Goal: Information Seeking & Learning: Learn about a topic

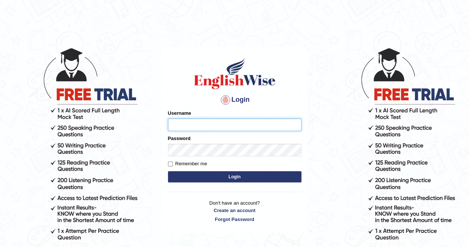
type input "Cjepkoech"
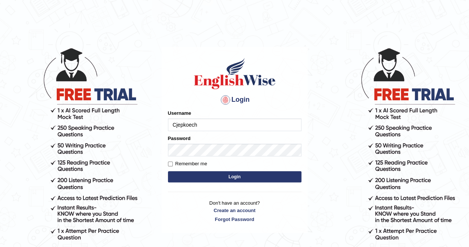
click at [225, 171] on button "Login" at bounding box center [235, 176] width 134 height 11
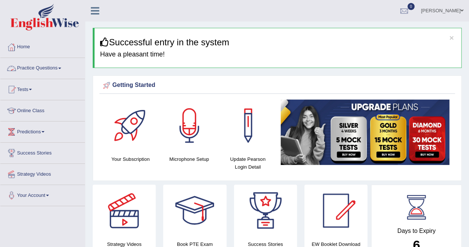
click at [62, 69] on link "Practice Questions" at bounding box center [42, 67] width 85 height 19
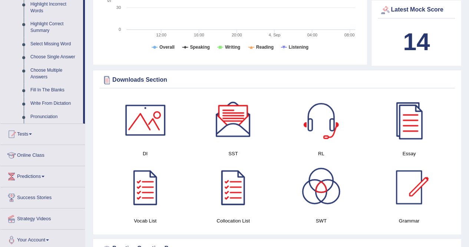
scroll to position [356, 0]
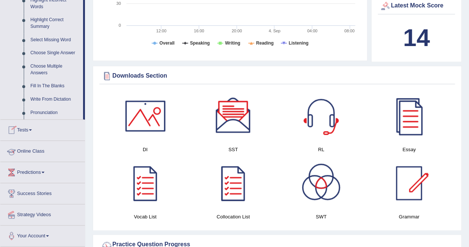
click at [41, 150] on link "Online Class" at bounding box center [42, 150] width 85 height 19
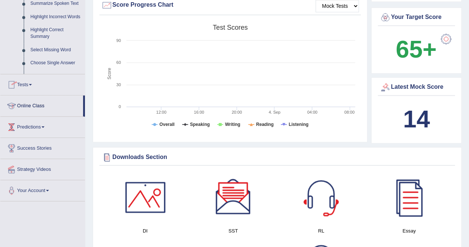
scroll to position [79, 0]
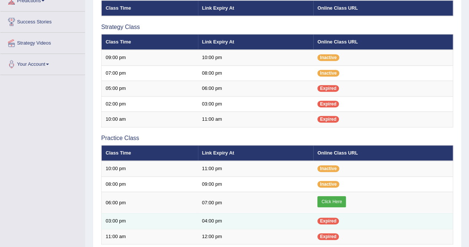
scroll to position [134, 0]
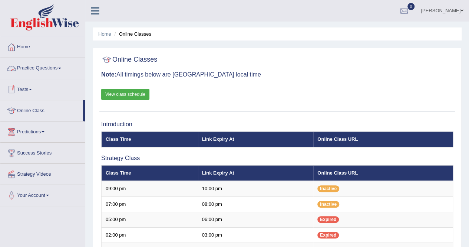
click at [62, 70] on link "Practice Questions" at bounding box center [42, 67] width 85 height 19
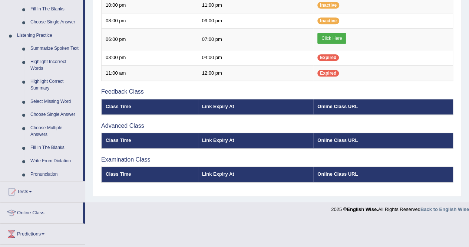
scroll to position [294, 0]
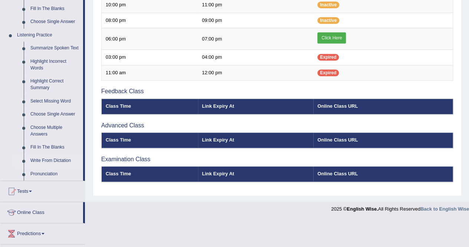
click at [47, 162] on link "Write From Dictation" at bounding box center [55, 160] width 56 height 13
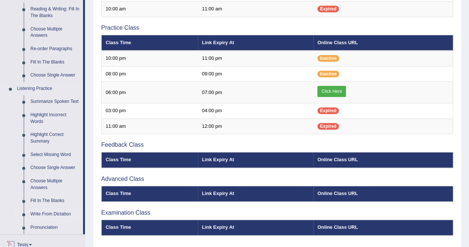
scroll to position [320, 0]
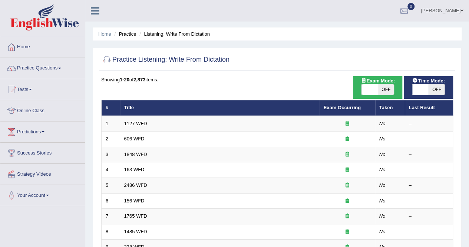
click at [287, 54] on div at bounding box center [277, 59] width 352 height 15
click at [383, 90] on span "OFF" at bounding box center [386, 89] width 16 height 10
checkbox input "true"
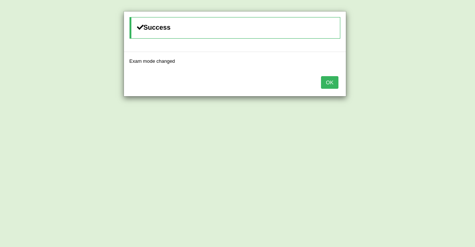
click at [331, 82] on button "OK" at bounding box center [329, 82] width 17 height 13
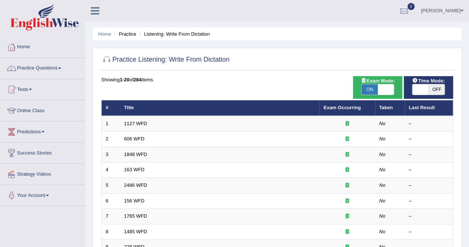
click at [434, 90] on span "OFF" at bounding box center [437, 89] width 16 height 10
checkbox input "true"
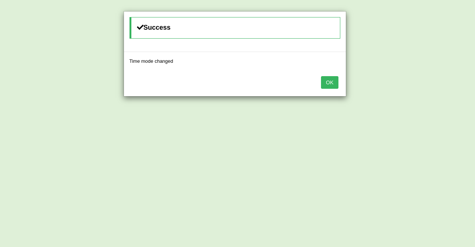
click at [330, 87] on button "OK" at bounding box center [329, 82] width 17 height 13
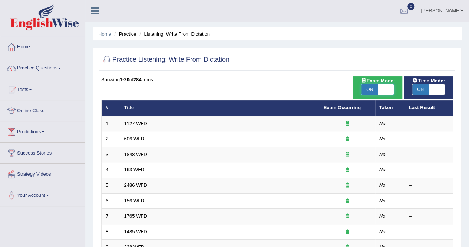
click at [379, 92] on span at bounding box center [386, 89] width 16 height 10
checkbox input "false"
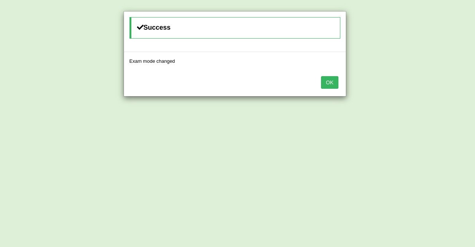
click at [332, 83] on button "OK" at bounding box center [329, 82] width 17 height 13
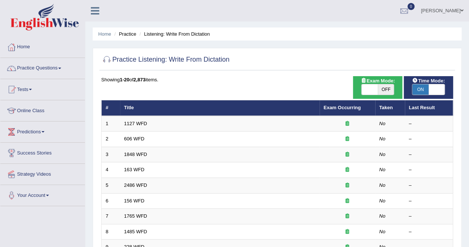
click at [424, 87] on span "ON" at bounding box center [420, 89] width 16 height 10
checkbox input "false"
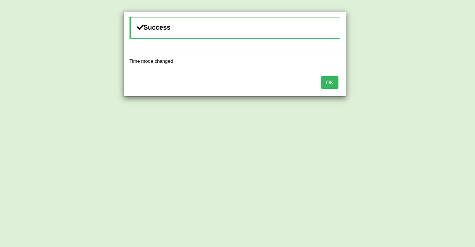
click at [336, 91] on div "OK" at bounding box center [235, 83] width 222 height 26
click at [333, 82] on button "OK" at bounding box center [329, 82] width 17 height 13
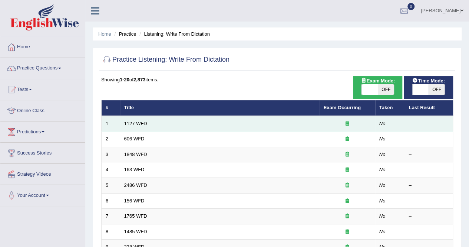
click at [144, 126] on td "1127 WFD" at bounding box center [220, 124] width 200 height 16
click at [136, 123] on link "1127 WFD" at bounding box center [135, 124] width 23 height 6
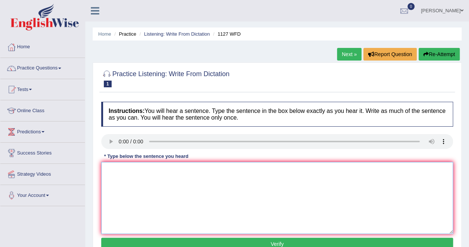
click at [140, 191] on textarea at bounding box center [277, 198] width 352 height 72
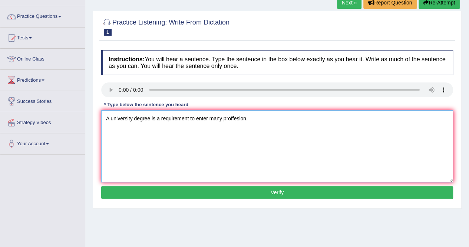
scroll to position [52, 0]
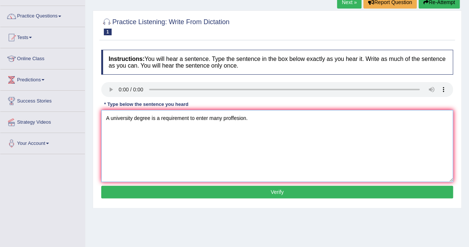
type textarea "A university degree is a requirement to enter many proffesion."
click at [291, 195] on button "Verify" at bounding box center [277, 191] width 352 height 13
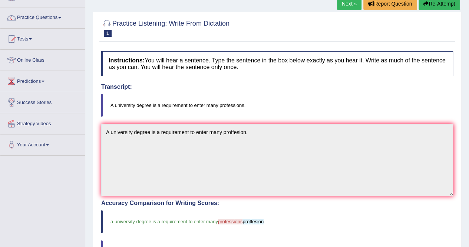
scroll to position [0, 0]
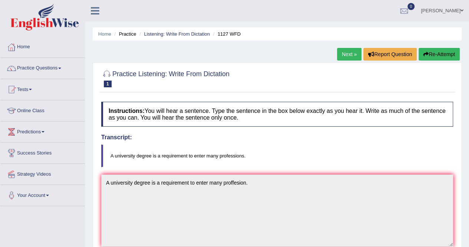
click at [348, 55] on link "Next »" at bounding box center [349, 54] width 24 height 13
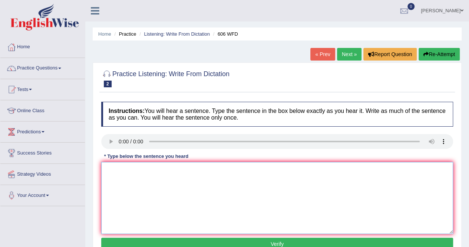
click at [128, 187] on textarea at bounding box center [277, 198] width 352 height 72
click at [149, 172] on textarea "Student will learn" at bounding box center [277, 198] width 352 height 72
type textarea "Student will study language and literature in ancient greece"
click at [336, 243] on button "Verify" at bounding box center [277, 243] width 352 height 13
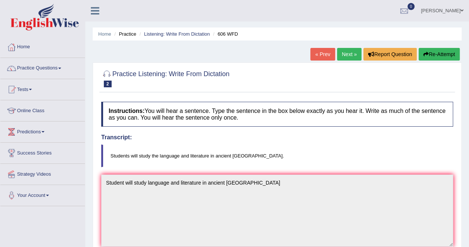
click at [350, 54] on link "Next »" at bounding box center [349, 54] width 24 height 13
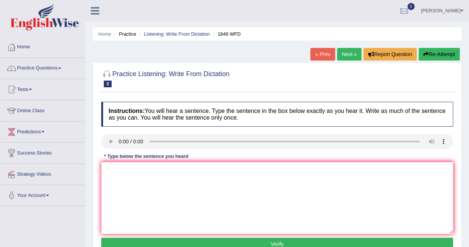
scroll to position [20, 0]
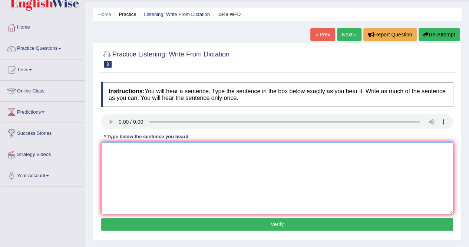
click at [123, 153] on textarea at bounding box center [277, 178] width 352 height 72
type textarea "s"
type textarea "Student must present a valid identification to enroll enrol in this course"
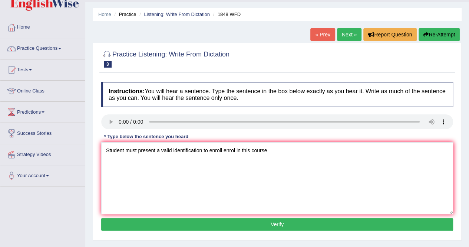
click at [214, 222] on button "Verify" at bounding box center [277, 224] width 352 height 13
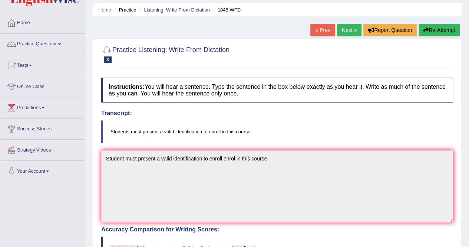
scroll to position [0, 0]
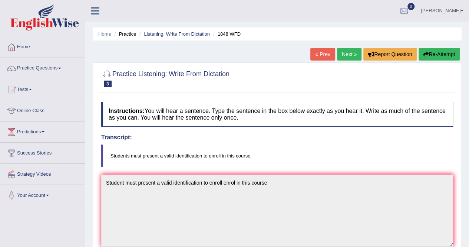
click at [349, 55] on link "Next »" at bounding box center [349, 54] width 24 height 13
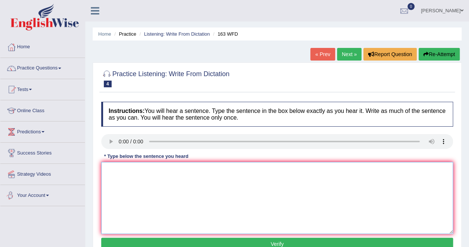
click at [116, 187] on textarea at bounding box center [277, 198] width 352 height 72
type textarea "A number of assignment will be submitted in the conference"
click at [193, 239] on button "Verify" at bounding box center [277, 243] width 352 height 13
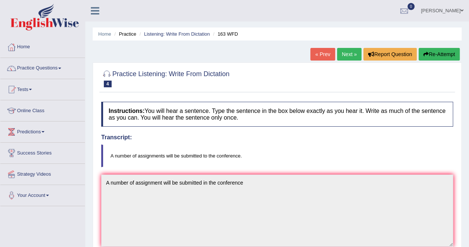
click at [346, 55] on link "Next »" at bounding box center [349, 54] width 24 height 13
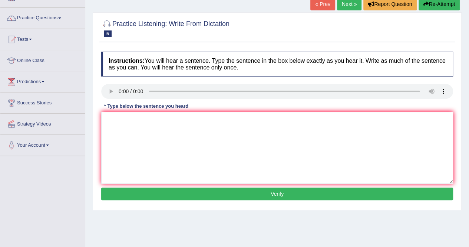
scroll to position [50, 0]
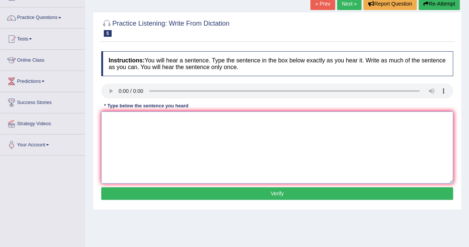
click at [118, 129] on textarea at bounding box center [277, 147] width 352 height 72
click at [126, 118] on textarea "it is quite clear that our facial expresion are different across the world" at bounding box center [277, 147] width 352 height 72
type textarea "it is quite clear that our facial expresion are different across the world"
click at [168, 195] on button "Verify" at bounding box center [277, 193] width 352 height 13
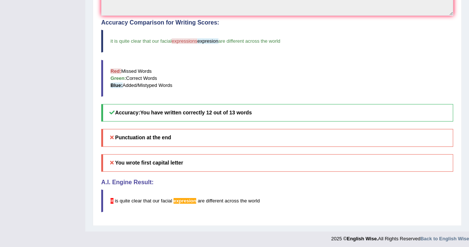
scroll to position [0, 0]
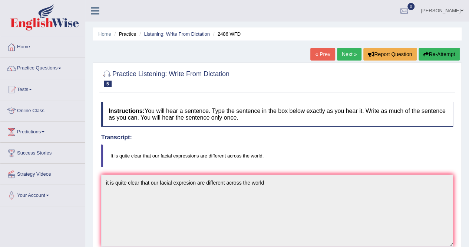
click at [349, 54] on link "Next »" at bounding box center [349, 54] width 24 height 13
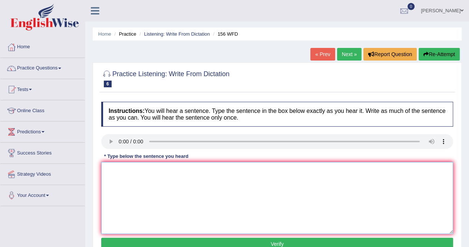
click at [126, 184] on textarea at bounding box center [277, 198] width 352 height 72
click at [152, 168] on textarea "All your assignment are due by tomorrow" at bounding box center [277, 198] width 352 height 72
drag, startPoint x: 149, startPoint y: 169, endPoint x: 154, endPoint y: 168, distance: 4.1
click at [154, 168] on textarea "All your assignment are due by tomorrow" at bounding box center [277, 198] width 352 height 72
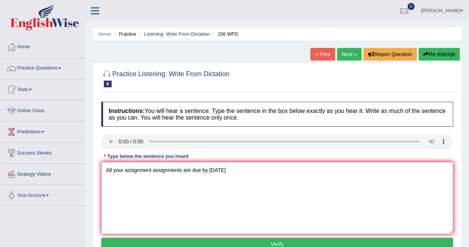
click at [232, 169] on textarea "All your assignment assignments are due by tomorrow" at bounding box center [277, 198] width 352 height 72
type textarea "All your assignment assignments are due by tomorrow."
click at [198, 237] on button "Verify" at bounding box center [277, 243] width 352 height 13
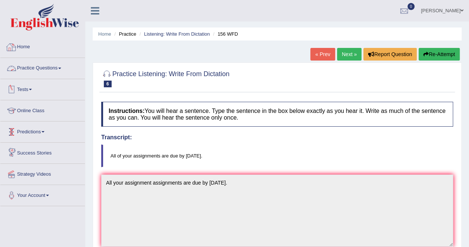
click at [34, 43] on link "Home" at bounding box center [42, 46] width 85 height 19
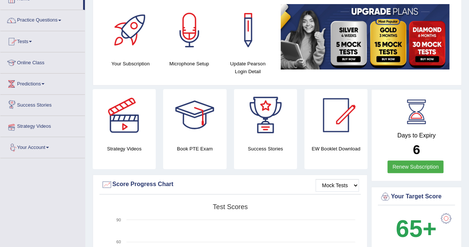
scroll to position [42, 0]
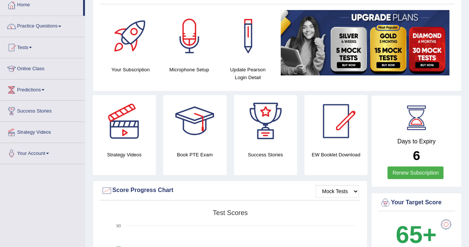
click at [60, 29] on link "Practice Questions" at bounding box center [42, 25] width 85 height 19
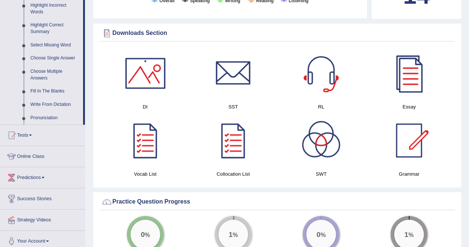
scroll to position [351, 0]
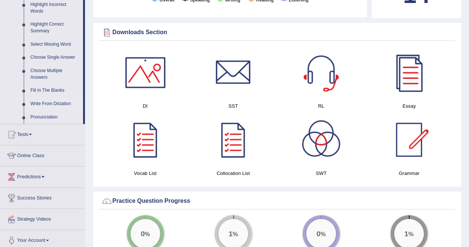
click at [49, 106] on link "Write From Dictation" at bounding box center [55, 103] width 56 height 13
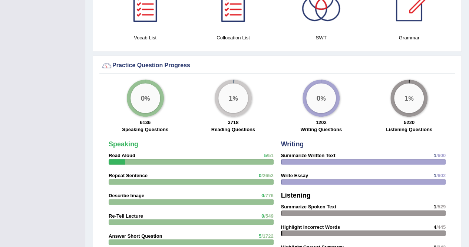
scroll to position [435, 0]
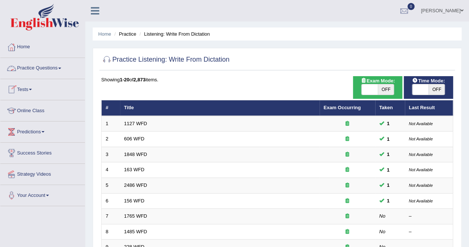
click at [64, 67] on link "Practice Questions" at bounding box center [42, 67] width 85 height 19
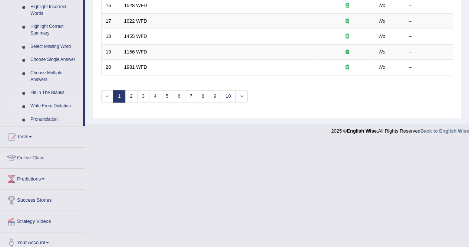
scroll to position [354, 0]
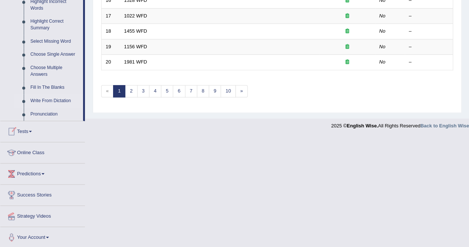
click at [40, 152] on link "Online Class" at bounding box center [42, 151] width 85 height 19
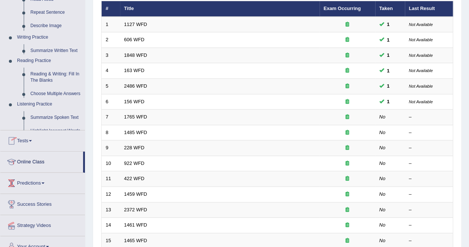
scroll to position [90, 0]
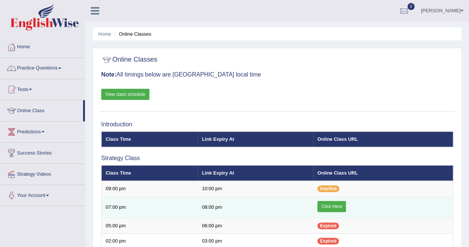
click at [325, 206] on link "Click Here" at bounding box center [331, 206] width 29 height 11
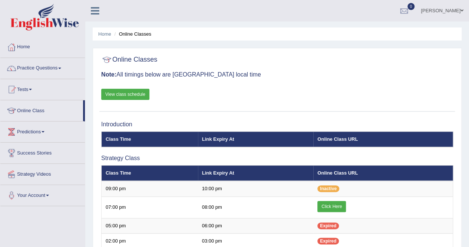
click at [61, 71] on link "Practice Questions" at bounding box center [42, 67] width 85 height 19
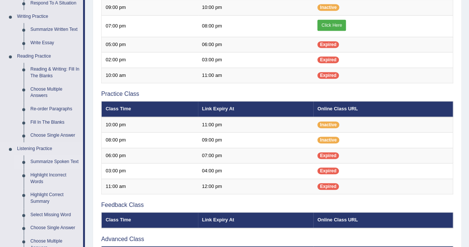
scroll to position [181, 0]
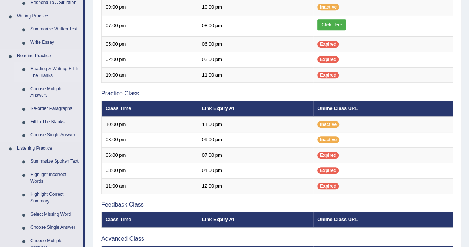
click at [50, 73] on link "Reading & Writing: Fill In The Blanks" at bounding box center [55, 72] width 56 height 20
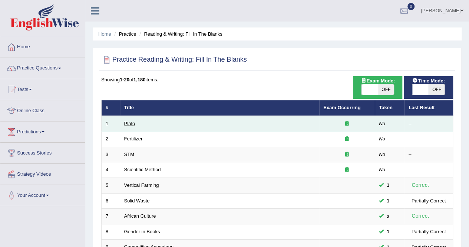
click at [131, 121] on link "Plato" at bounding box center [129, 124] width 11 height 6
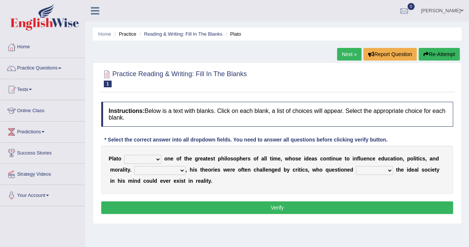
click at [389, 168] on select "which what that whether" at bounding box center [374, 170] width 37 height 9
click at [181, 170] on select "Notwithstanding So However Whatever" at bounding box center [159, 170] width 51 height 9
click at [237, 178] on div "P l a t o keeps comes claims remains o n e o f t h e g r e a t e s t p h i l o …" at bounding box center [277, 169] width 352 height 48
click at [158, 159] on select "keeps comes claims remains" at bounding box center [142, 159] width 37 height 9
select select "remains"
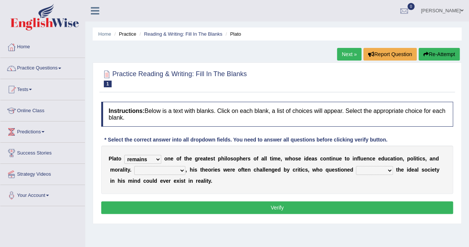
click at [124, 155] on select "keeps comes claims remains" at bounding box center [142, 159] width 37 height 9
click at [182, 172] on select "Notwithstanding So However Whatever" at bounding box center [159, 170] width 51 height 9
select select "However"
click at [134, 166] on select "Notwithstanding So However Whatever" at bounding box center [159, 170] width 51 height 9
click at [388, 170] on select "which what that whether" at bounding box center [374, 170] width 37 height 9
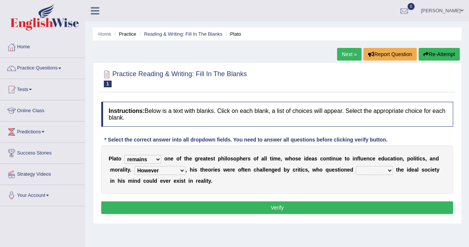
select select "that"
click at [356, 166] on select "which what that whether" at bounding box center [374, 170] width 37 height 9
click at [303, 207] on button "Verify" at bounding box center [277, 207] width 352 height 13
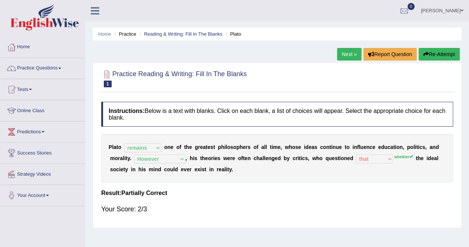
click at [33, 108] on link "Online Class" at bounding box center [42, 109] width 85 height 19
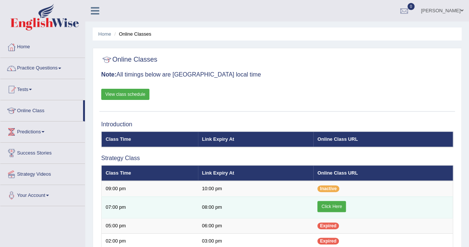
click at [321, 208] on link "Click Here" at bounding box center [331, 206] width 29 height 11
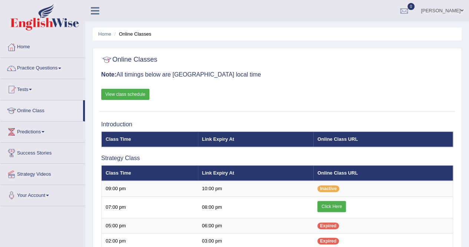
click at [62, 69] on link "Practice Questions" at bounding box center [42, 67] width 85 height 19
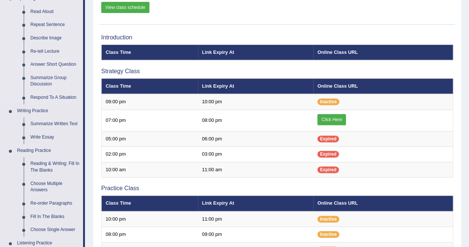
scroll to position [89, 0]
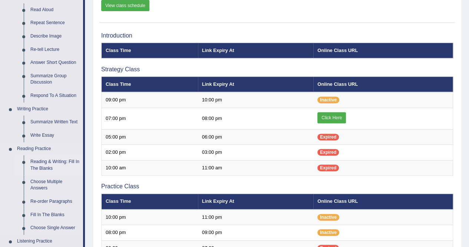
click at [60, 161] on link "Reading & Writing: Fill In The Blanks" at bounding box center [55, 165] width 56 height 20
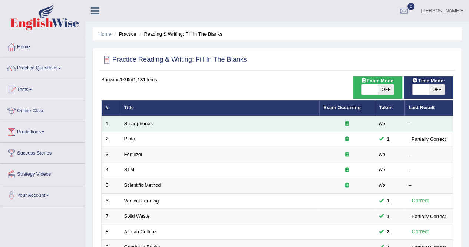
click at [130, 121] on link "Smartphones" at bounding box center [138, 124] width 29 height 6
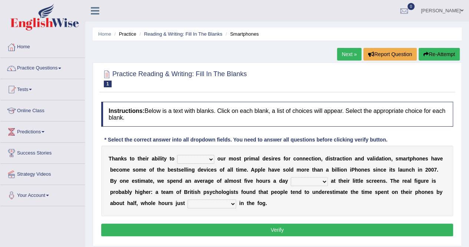
click at [210, 159] on select "hijack describe sharpen conserve" at bounding box center [195, 159] width 37 height 9
select select "sharpen"
click at [177, 155] on select "hijack describe sharpen conserve" at bounding box center [195, 159] width 37 height 9
click at [323, 181] on select "watching waggling snoring staring" at bounding box center [309, 181] width 37 height 9
click at [324, 181] on select "watching waggling snoring staring" at bounding box center [309, 181] width 37 height 9
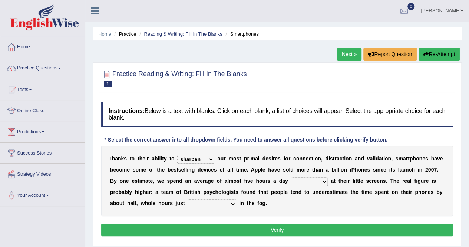
select select "staring"
click at [291, 177] on select "watching waggling snoring staring" at bounding box center [309, 181] width 37 height 9
click at [232, 203] on select "has evaporated evaporating evaporate evaporates" at bounding box center [212, 203] width 49 height 9
select select "evaporates"
click at [188, 199] on select "has evaporated evaporating evaporate evaporates" at bounding box center [212, 203] width 49 height 9
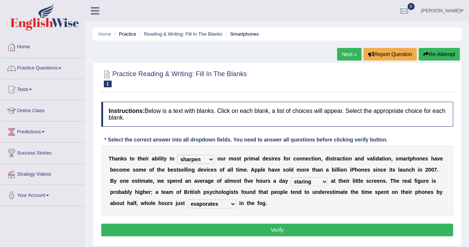
click at [268, 227] on button "Verify" at bounding box center [277, 229] width 352 height 13
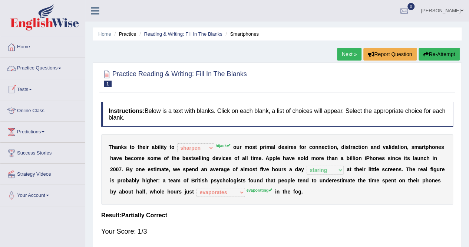
click at [53, 70] on link "Practice Questions" at bounding box center [42, 67] width 85 height 19
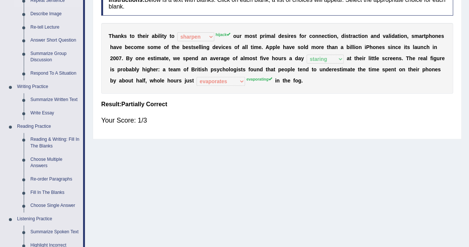
scroll to position [111, 0]
click at [38, 179] on link "Re-order Paragraphs" at bounding box center [55, 178] width 56 height 13
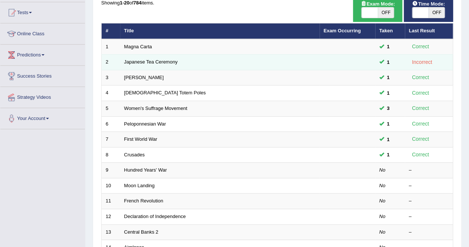
scroll to position [77, 0]
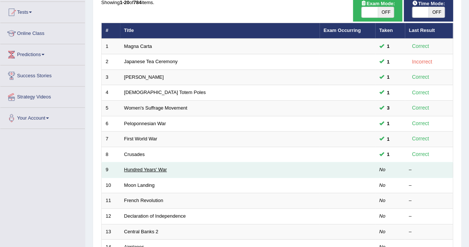
click at [145, 167] on link "Hundred Years' War" at bounding box center [145, 170] width 43 height 6
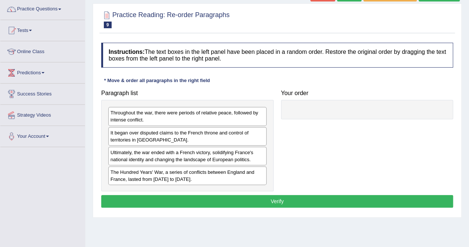
scroll to position [55, 0]
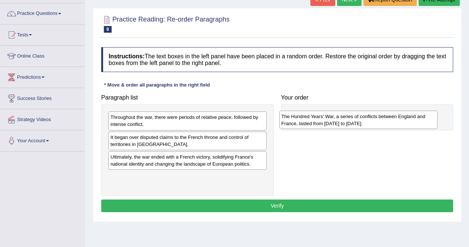
drag, startPoint x: 114, startPoint y: 180, endPoint x: 308, endPoint y: 119, distance: 203.9
click at [308, 119] on div "The Hundred Years' War, a series of conflicts between England and France, laste…" at bounding box center [358, 120] width 158 height 19
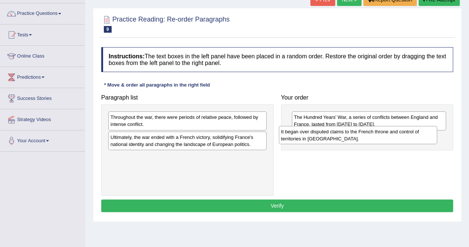
drag, startPoint x: 161, startPoint y: 141, endPoint x: 332, endPoint y: 136, distance: 171.8
click at [332, 136] on div "It began over disputed claims to the French throne and control of territories i…" at bounding box center [358, 135] width 158 height 19
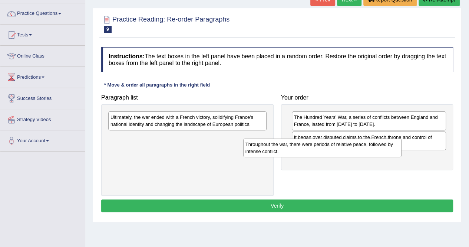
drag, startPoint x: 205, startPoint y: 120, endPoint x: 350, endPoint y: 150, distance: 147.8
click at [350, 150] on div "Throughout the war, there were periods of relative peace, followed by intense c…" at bounding box center [322, 147] width 158 height 19
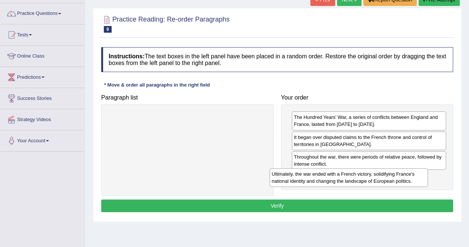
drag, startPoint x: 225, startPoint y: 122, endPoint x: 391, endPoint y: 178, distance: 175.1
click at [391, 178] on div "Ultimately, the war ended with a French victory, solidifying France's national …" at bounding box center [349, 177] width 158 height 19
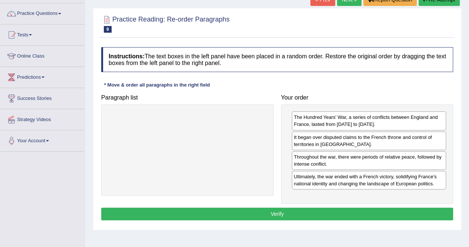
click at [322, 211] on button "Verify" at bounding box center [277, 213] width 352 height 13
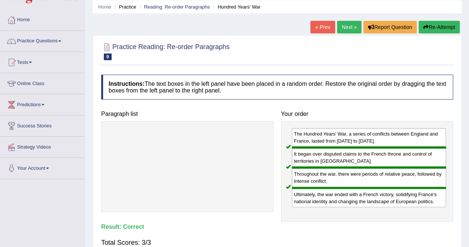
scroll to position [26, 0]
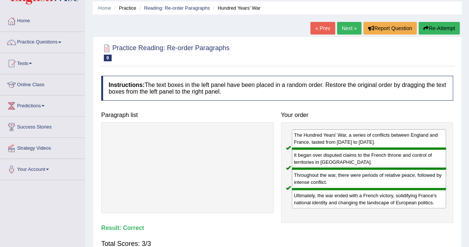
click at [346, 29] on link "Next »" at bounding box center [349, 28] width 24 height 13
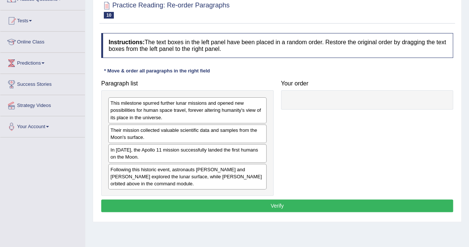
scroll to position [69, 0]
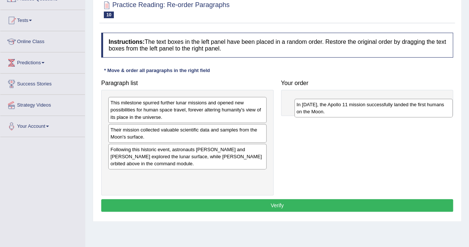
drag, startPoint x: 195, startPoint y: 154, endPoint x: 382, endPoint y: 108, distance: 192.8
click at [382, 108] on div "In 1969, the Apollo 11 mission successfully landed the first humans on the Moon." at bounding box center [373, 108] width 158 height 19
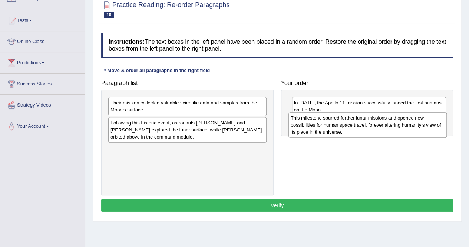
drag, startPoint x: 169, startPoint y: 105, endPoint x: 349, endPoint y: 120, distance: 181.3
click at [349, 120] on div "This milestone spurred further lunar missions and opened new possibilities for …" at bounding box center [368, 125] width 158 height 26
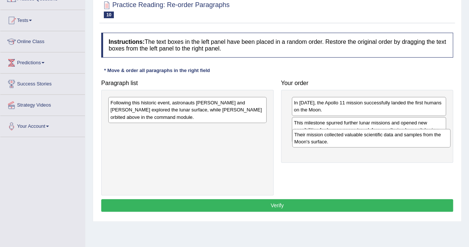
drag, startPoint x: 217, startPoint y: 109, endPoint x: 403, endPoint y: 141, distance: 188.3
click at [403, 141] on div "Their mission collected valuable scientific data and samples from the Moon's su…" at bounding box center [371, 138] width 158 height 19
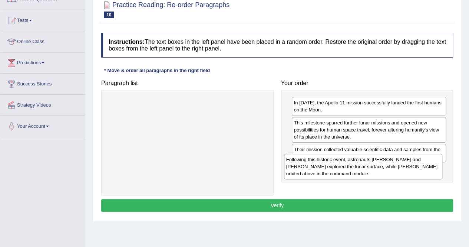
drag, startPoint x: 240, startPoint y: 113, endPoint x: 423, endPoint y: 169, distance: 191.9
click at [423, 169] on div "Following this historic event, astronauts Neil Armstrong and Buzz Aldrin explor…" at bounding box center [363, 167] width 158 height 26
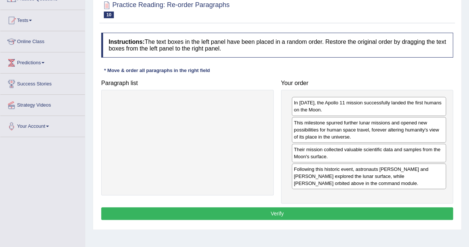
click at [310, 210] on button "Verify" at bounding box center [277, 213] width 352 height 13
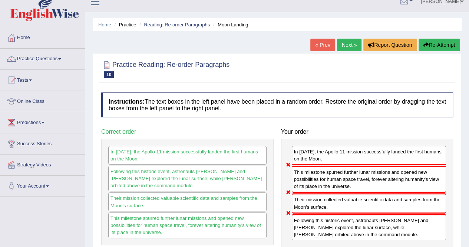
scroll to position [7, 0]
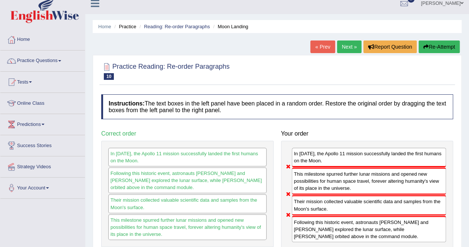
click at [434, 45] on button "Re-Attempt" at bounding box center [439, 46] width 41 height 13
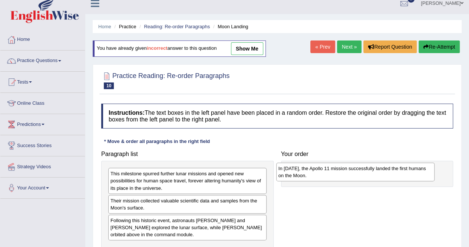
drag, startPoint x: 142, startPoint y: 222, endPoint x: 310, endPoint y: 171, distance: 175.6
click at [310, 171] on div "In [DATE], the Apollo 11 mission successfully landed the first humans on the Mo…" at bounding box center [355, 171] width 158 height 19
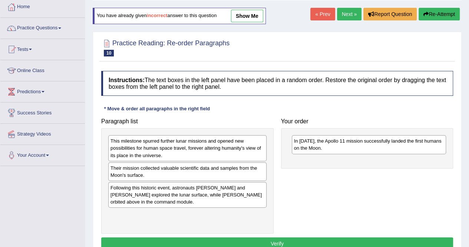
scroll to position [42, 0]
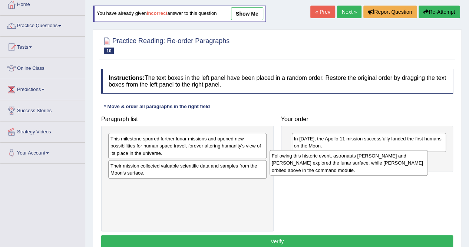
drag, startPoint x: 149, startPoint y: 196, endPoint x: 323, endPoint y: 165, distance: 176.7
click at [323, 165] on div "Following this historic event, astronauts [PERSON_NAME] and [PERSON_NAME] explo…" at bounding box center [349, 163] width 158 height 26
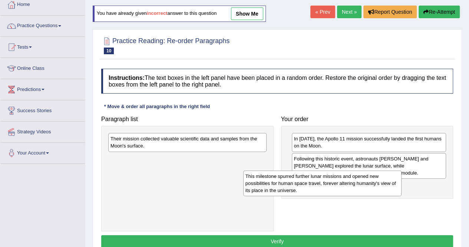
drag, startPoint x: 169, startPoint y: 146, endPoint x: 317, endPoint y: 184, distance: 153.1
click at [317, 184] on div "This milestone spurred further lunar missions and opened new possibilities for …" at bounding box center [322, 183] width 158 height 26
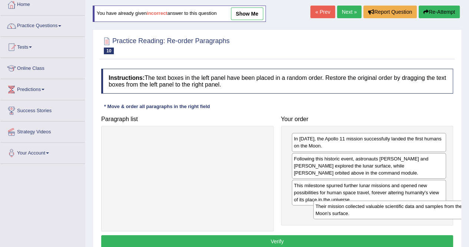
drag, startPoint x: 198, startPoint y: 144, endPoint x: 392, endPoint y: 210, distance: 205.1
click at [392, 210] on div "Their mission collected valuable scientific data and samples from the Moon's su…" at bounding box center [392, 209] width 158 height 19
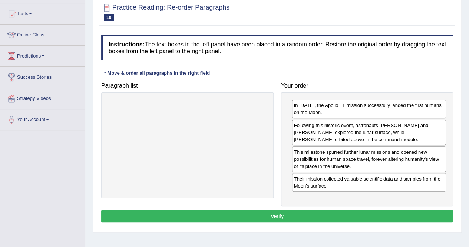
scroll to position [92, 0]
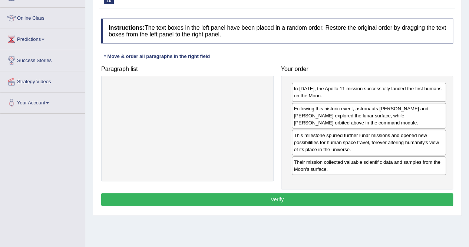
click at [293, 193] on button "Verify" at bounding box center [277, 199] width 352 height 13
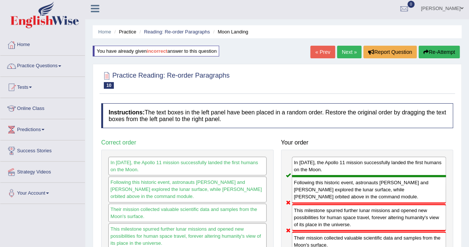
scroll to position [0, 0]
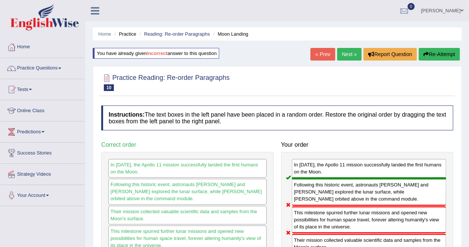
click at [438, 53] on button "Re-Attempt" at bounding box center [439, 54] width 41 height 13
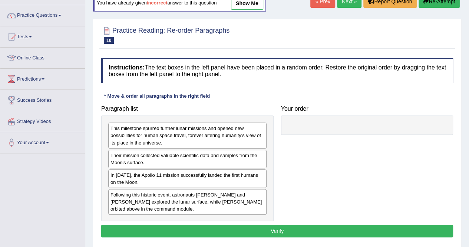
scroll to position [53, 0]
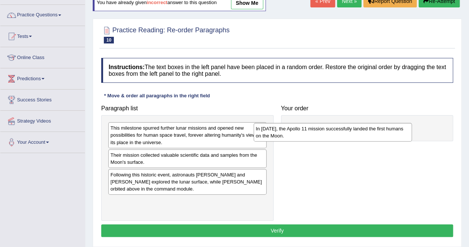
drag, startPoint x: 155, startPoint y: 180, endPoint x: 321, endPoint y: 125, distance: 175.0
click at [321, 125] on div "In [DATE], the Apollo 11 mission successfully landed the first humans on the Mo…" at bounding box center [333, 132] width 158 height 19
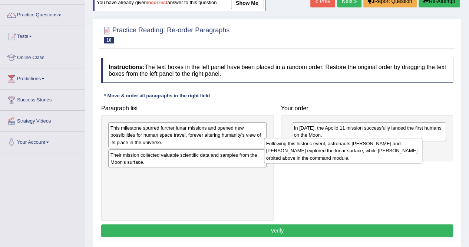
drag, startPoint x: 194, startPoint y: 184, endPoint x: 352, endPoint y: 155, distance: 160.6
click at [352, 155] on div "Following this historic event, astronauts [PERSON_NAME] and [PERSON_NAME] explo…" at bounding box center [343, 151] width 158 height 26
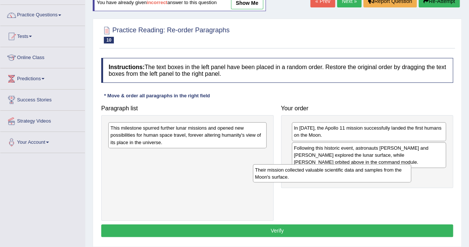
drag, startPoint x: 198, startPoint y: 160, endPoint x: 366, endPoint y: 175, distance: 168.7
click at [366, 175] on div "Their mission collected valuable scientific data and samples from the Moon's su…" at bounding box center [332, 173] width 158 height 19
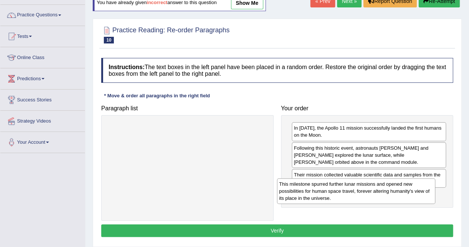
drag, startPoint x: 210, startPoint y: 130, endPoint x: 386, endPoint y: 190, distance: 186.1
click at [386, 190] on div "This milestone spurred further lunar missions and opened new possibilities for …" at bounding box center [356, 191] width 158 height 26
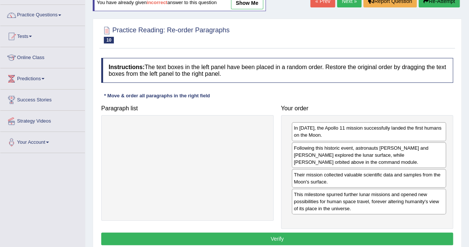
click at [311, 232] on button "Verify" at bounding box center [277, 238] width 352 height 13
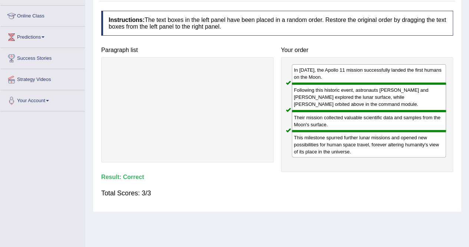
scroll to position [0, 0]
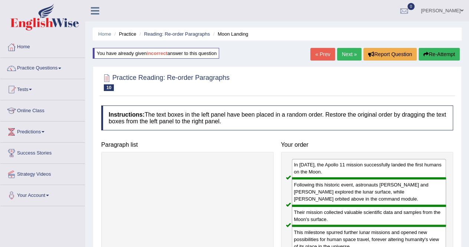
click at [343, 53] on link "Next »" at bounding box center [349, 54] width 24 height 13
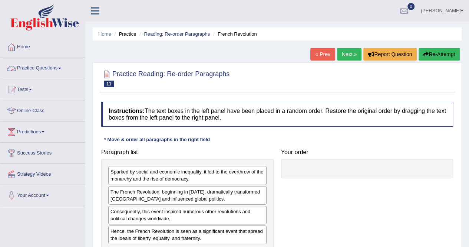
click at [62, 73] on link "Practice Questions" at bounding box center [42, 67] width 85 height 19
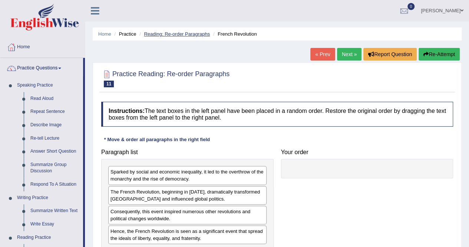
click at [178, 33] on link "Reading: Re-order Paragraphs" at bounding box center [177, 34] width 66 height 6
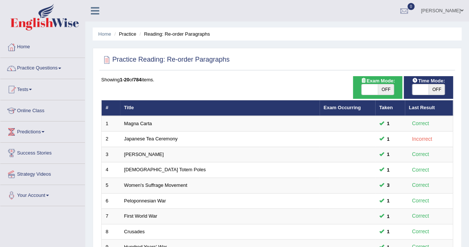
click at [61, 67] on span at bounding box center [59, 67] width 3 height 1
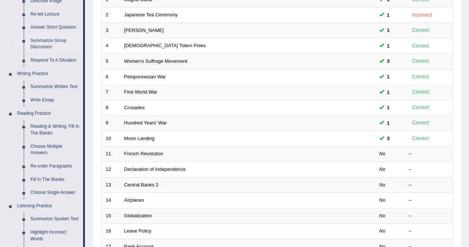
scroll to position [124, 0]
click at [61, 180] on link "Fill In The Blanks" at bounding box center [55, 178] width 56 height 13
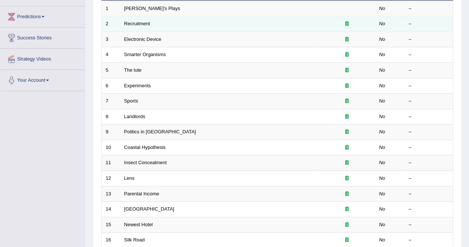
scroll to position [116, 0]
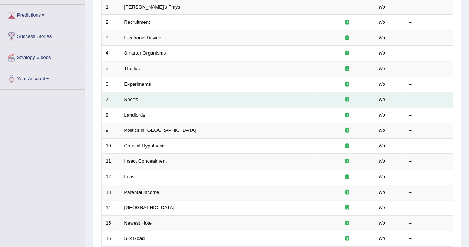
click at [129, 105] on td "Sports" at bounding box center [219, 100] width 199 height 16
click at [128, 100] on link "Sports" at bounding box center [131, 99] width 14 height 6
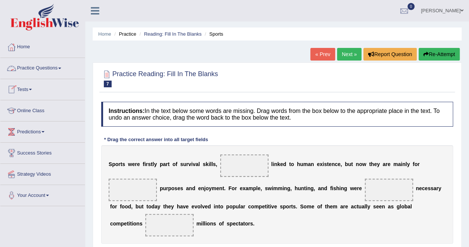
click at [56, 70] on link "Practice Questions" at bounding box center [42, 67] width 85 height 19
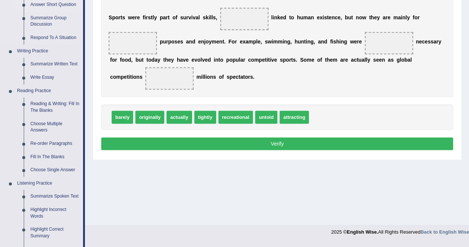
scroll to position [150, 0]
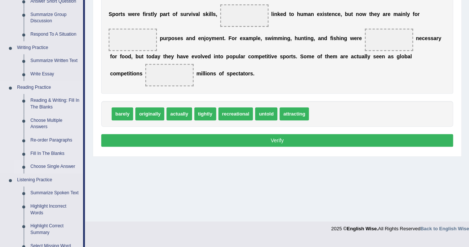
click at [42, 167] on link "Choose Single Answer" at bounding box center [55, 166] width 56 height 13
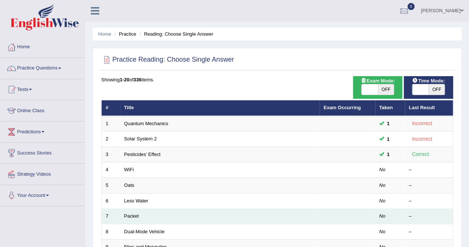
click at [133, 210] on td "Packet" at bounding box center [220, 216] width 200 height 16
click at [131, 215] on link "Packet" at bounding box center [131, 216] width 15 height 6
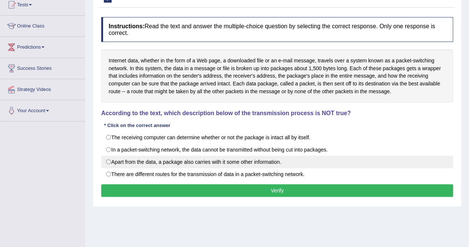
scroll to position [84, 0]
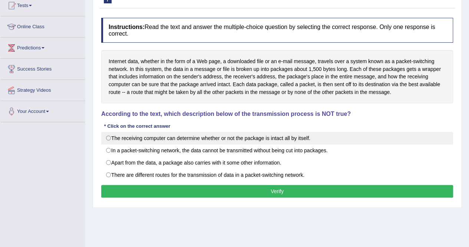
click at [223, 140] on label "The receiving computer can determine whether or not the package is intact all b…" at bounding box center [277, 138] width 352 height 13
radio input "true"
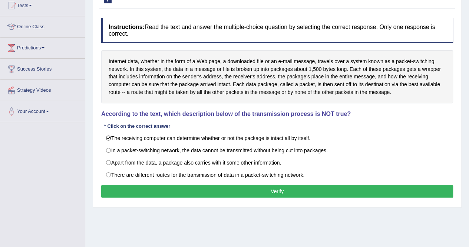
click at [218, 190] on button "Verify" at bounding box center [277, 191] width 352 height 13
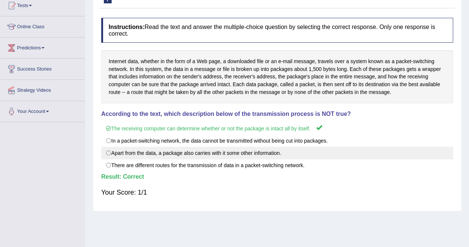
scroll to position [0, 0]
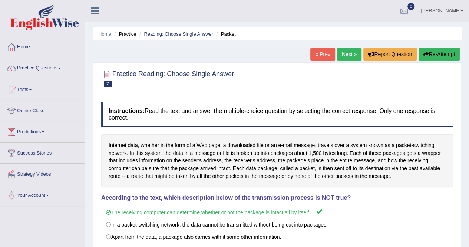
click at [343, 56] on link "Next »" at bounding box center [349, 54] width 24 height 13
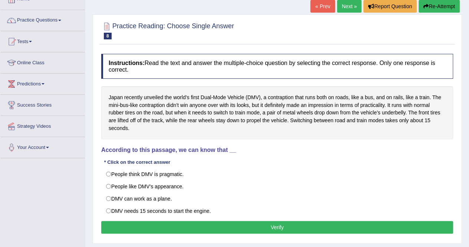
scroll to position [34, 0]
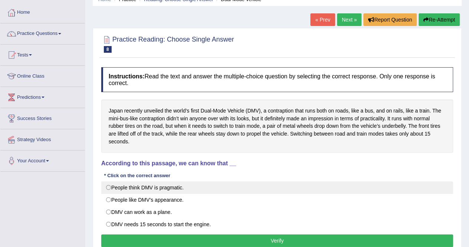
click at [169, 189] on label "People think DMV is pragmatic." at bounding box center [277, 187] width 352 height 13
radio input "true"
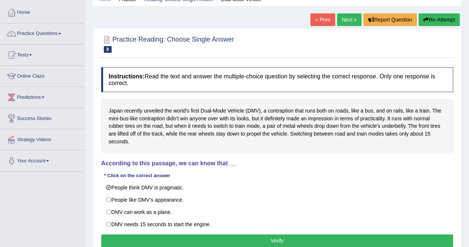
click at [227, 239] on button "Verify" at bounding box center [277, 240] width 352 height 13
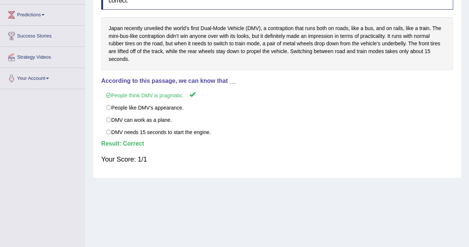
scroll to position [0, 0]
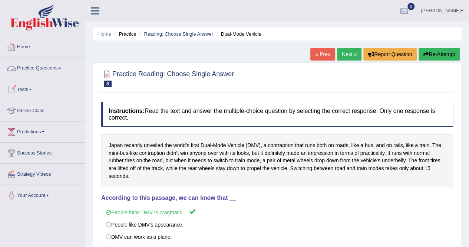
click at [27, 47] on link "Home" at bounding box center [42, 46] width 85 height 19
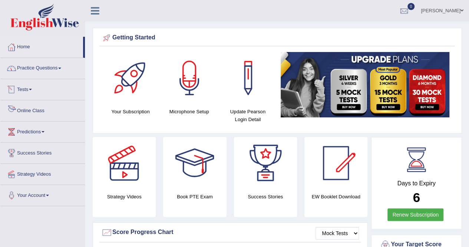
click at [24, 107] on link "Online Class" at bounding box center [42, 109] width 85 height 19
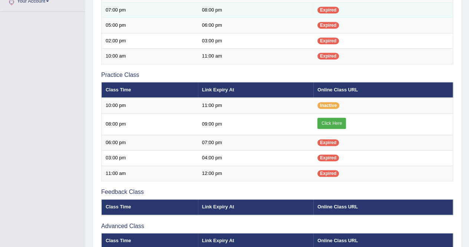
scroll to position [198, 0]
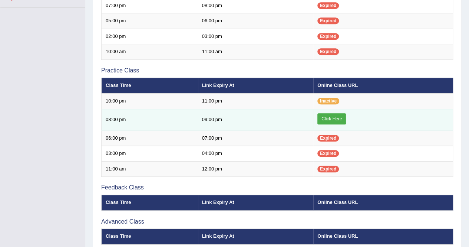
click at [329, 115] on link "Click Here" at bounding box center [331, 118] width 29 height 11
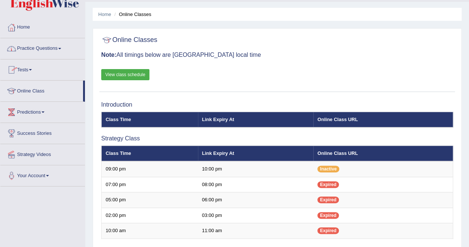
scroll to position [19, 0]
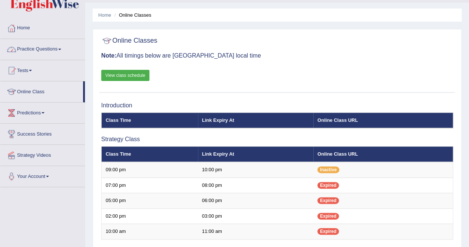
click at [59, 49] on link "Practice Questions" at bounding box center [42, 48] width 85 height 19
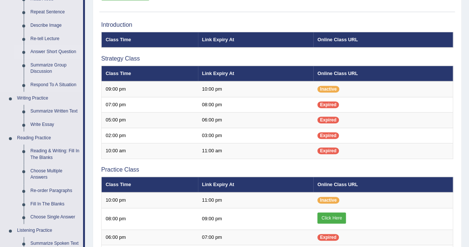
scroll to position [102, 0]
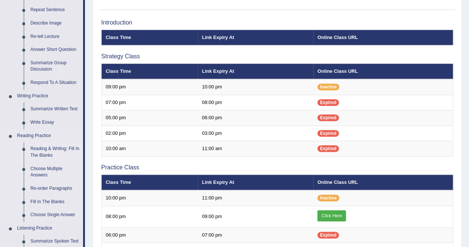
click at [49, 146] on link "Reading & Writing: Fill In The Blanks" at bounding box center [55, 152] width 56 height 20
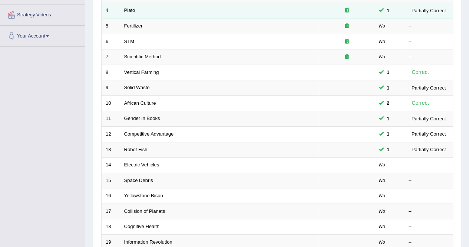
scroll to position [159, 0]
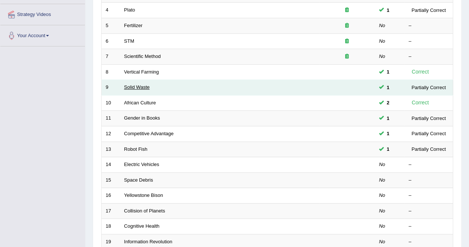
click at [145, 85] on link "Solid Waste" at bounding box center [137, 87] width 26 height 6
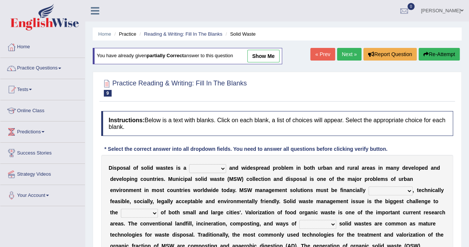
click at [263, 55] on link "show me" at bounding box center [263, 56] width 32 height 13
select select "stinging"
select select "treasonable"
select select "authorities"
select select "handling"
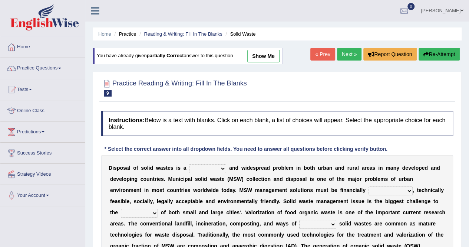
select select "composed"
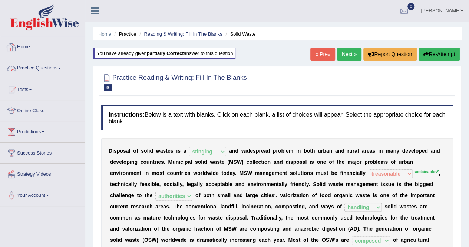
click at [63, 65] on link "Practice Questions" at bounding box center [42, 67] width 85 height 19
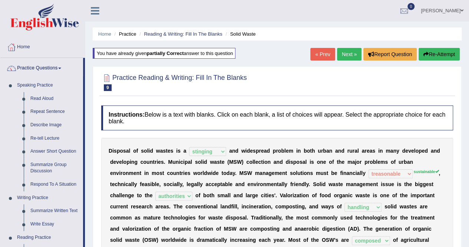
click at [162, 30] on li "Reading & Writing: Fill In The Blanks" at bounding box center [180, 33] width 85 height 7
click at [170, 31] on link "Reading & Writing: Fill In The Blanks" at bounding box center [183, 34] width 78 height 6
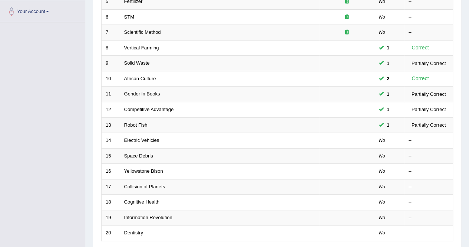
scroll to position [184, 0]
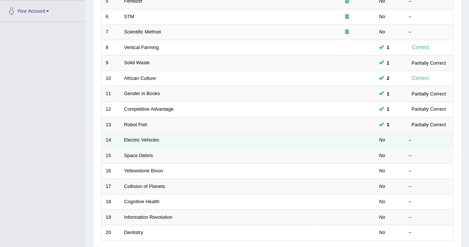
click at [134, 141] on td "Electric Vehicles" at bounding box center [219, 140] width 199 height 16
click at [135, 137] on link "Electric Vehicles" at bounding box center [141, 140] width 35 height 6
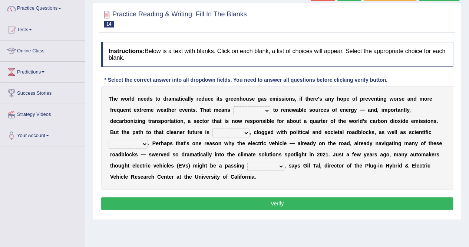
scroll to position [60, 0]
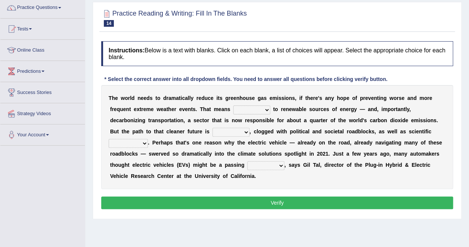
click at [265, 112] on select "grafting drafting crafting shifting" at bounding box center [251, 109] width 37 height 9
select select "shifting"
click at [233, 105] on select "grafting drafting crafting shifting" at bounding box center [251, 109] width 37 height 9
click at [247, 130] on select "daunting daunted daunt dauntless" at bounding box center [231, 132] width 37 height 9
click at [213, 128] on select "daunting daunted daunt dauntless" at bounding box center [231, 132] width 37 height 9
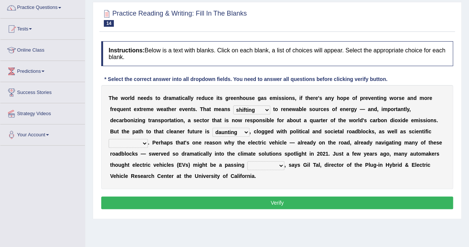
click at [246, 132] on select "daunting daunted daunt dauntless" at bounding box center [231, 132] width 37 height 9
select select "daunted"
click at [213, 128] on select "daunting daunted daunt dauntless" at bounding box center [231, 132] width 37 height 9
click at [145, 143] on select "spectacles obstacles tentacles receptacles" at bounding box center [128, 143] width 39 height 9
select select "obstacles"
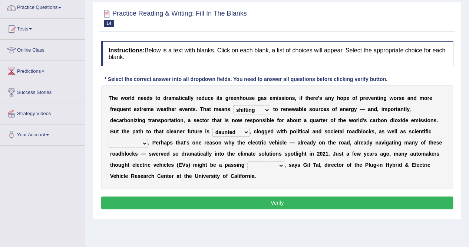
click at [109, 139] on select "spectacles obstacles tentacles receptacles" at bounding box center [128, 143] width 39 height 9
click at [281, 163] on select "fad gad tad lad" at bounding box center [265, 165] width 37 height 9
select select "lad"
click at [247, 161] on select "fad gad tad lad" at bounding box center [265, 165] width 37 height 9
click at [267, 203] on button "Verify" at bounding box center [277, 202] width 352 height 13
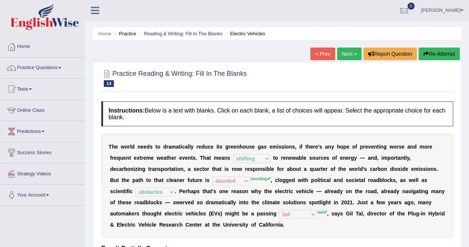
scroll to position [0, 0]
click at [344, 57] on link "Next »" at bounding box center [349, 54] width 24 height 13
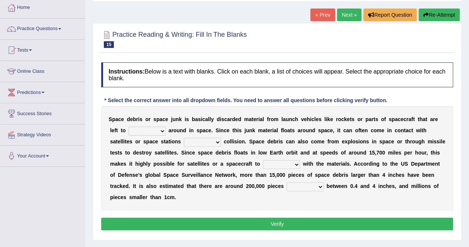
scroll to position [40, 0]
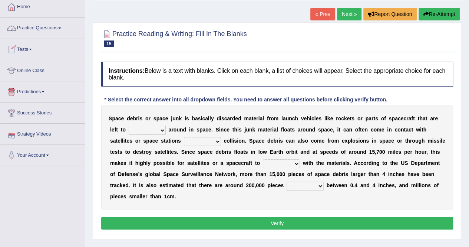
click at [62, 29] on link "Practice Questions" at bounding box center [42, 27] width 85 height 19
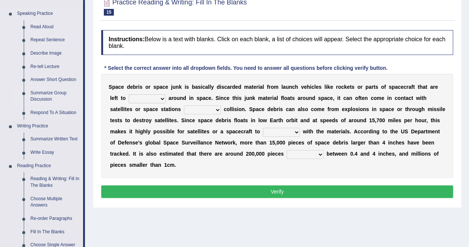
scroll to position [0, 0]
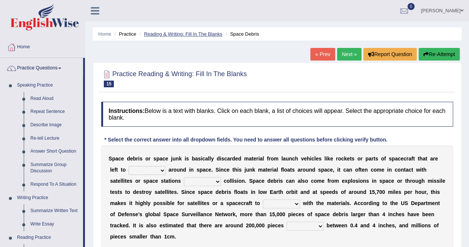
click at [177, 32] on link "Reading & Writing: Fill In The Blanks" at bounding box center [183, 34] width 78 height 6
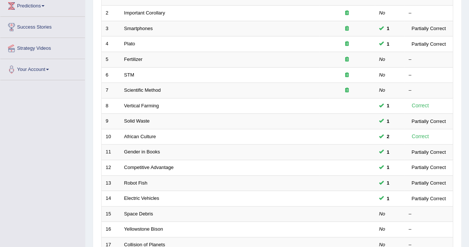
scroll to position [126, 0]
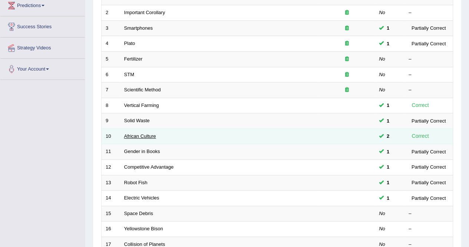
click at [148, 136] on link "African Culture" at bounding box center [140, 136] width 32 height 6
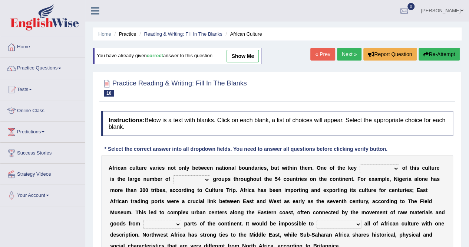
click at [241, 55] on link "show me" at bounding box center [243, 56] width 32 height 13
select select "features"
select select "ethnic"
select select "landlocked"
select select "characterize"
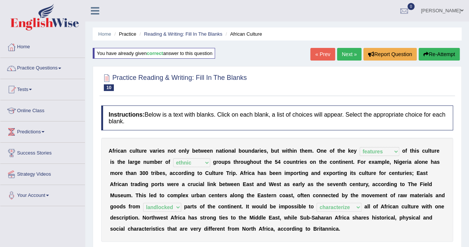
click at [263, 178] on div "A f r i c a n c u l t u r e v a r i e s n o t o n l y b e t w e e n n a t i o n…" at bounding box center [277, 190] width 352 height 104
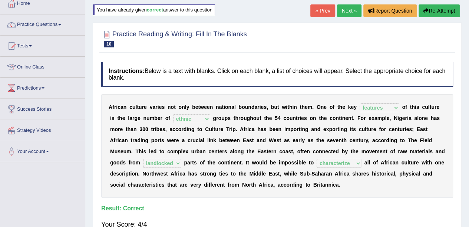
scroll to position [44, 0]
click at [346, 11] on link "Next »" at bounding box center [349, 10] width 24 height 13
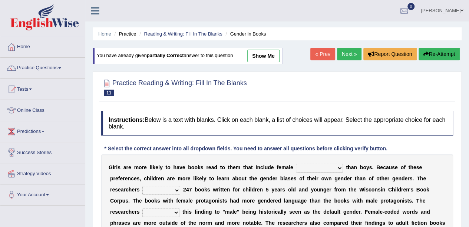
click at [270, 57] on link "show me" at bounding box center [263, 56] width 32 height 13
select select "cosmogonists"
select select "analyzed"
select select "attribute"
select select "stereotypes"
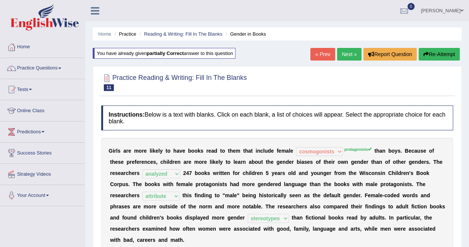
click at [208, 29] on ul "Home Practice Reading & Writing: Fill In The Blanks Gender in Books" at bounding box center [277, 33] width 369 height 13
click at [200, 34] on link "Reading & Writing: Fill In The Blanks" at bounding box center [183, 34] width 78 height 6
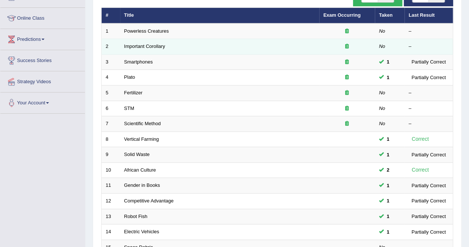
scroll to position [92, 0]
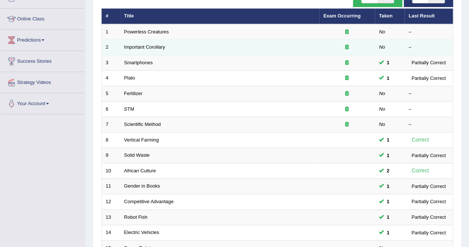
click at [232, 132] on td "Vertical Farming" at bounding box center [219, 140] width 199 height 16
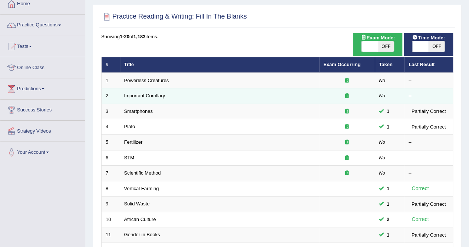
scroll to position [43, 0]
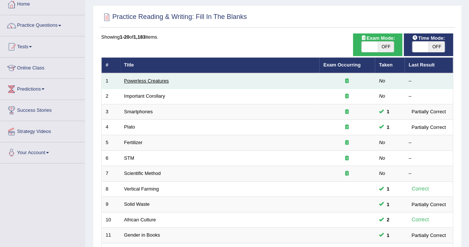
click at [166, 80] on link "Powerless Creatures" at bounding box center [146, 81] width 45 height 6
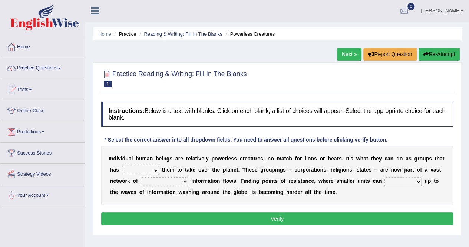
click at [155, 169] on select "enabled contended embodied conjured" at bounding box center [140, 170] width 37 height 9
select select "enabled"
click at [122, 166] on select "enabled contended embodied conjured" at bounding box center [140, 170] width 37 height 9
click at [184, 181] on select "interconnected overlapping fastened exploited" at bounding box center [165, 181] width 48 height 9
click at [156, 168] on select "enabled contended embodied conjured" at bounding box center [140, 170] width 37 height 9
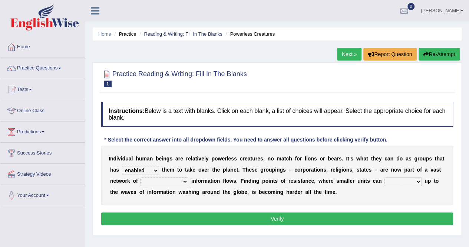
click at [186, 181] on select "interconnected overlapping fastened exploited" at bounding box center [165, 181] width 48 height 9
select select "exploited"
click at [141, 177] on select "interconnected overlapping fastened exploited" at bounding box center [165, 181] width 48 height 9
click at [417, 182] on select "stand raise hail pump" at bounding box center [403, 181] width 37 height 9
select select "stand"
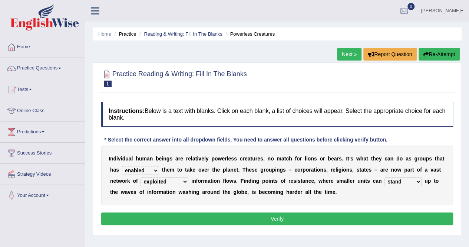
click at [385, 177] on select "stand raise hail pump" at bounding box center [403, 181] width 37 height 9
click at [294, 220] on button "Verify" at bounding box center [277, 218] width 352 height 13
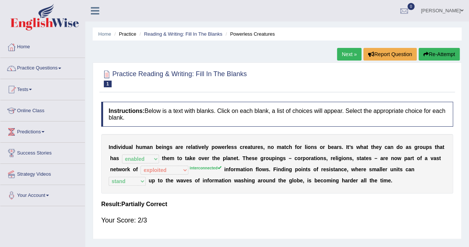
click at [348, 54] on link "Next »" at bounding box center [349, 54] width 24 height 13
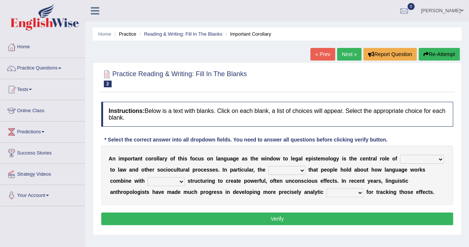
click at [440, 158] on select "discourse epoch dialect acquaintance" at bounding box center [422, 159] width 44 height 9
select select "dialect"
click at [400, 155] on select "discourse epoch dialect acquaintance" at bounding box center [422, 159] width 44 height 9
click at [301, 167] on select "deviation besmirch consent ideas" at bounding box center [287, 170] width 37 height 9
select select "besmirch"
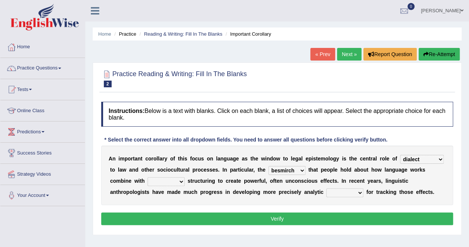
click at [269, 166] on select "deviation besmirch consent ideas" at bounding box center [287, 170] width 37 height 9
click at [180, 182] on select "mandatory linguistic legitimate customary" at bounding box center [166, 181] width 37 height 9
select select "customary"
click at [148, 177] on select "mandatory linguistic legitimate customary" at bounding box center [166, 181] width 37 height 9
click at [359, 193] on select "tools appetite albums stroke" at bounding box center [344, 192] width 37 height 9
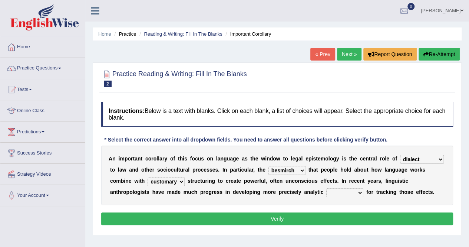
select select "albums"
click at [326, 188] on select "tools appetite albums stroke" at bounding box center [344, 192] width 37 height 9
click at [296, 214] on button "Verify" at bounding box center [277, 218] width 352 height 13
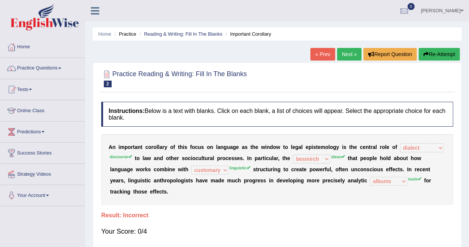
click at [444, 53] on button "Re-Attempt" at bounding box center [439, 54] width 41 height 13
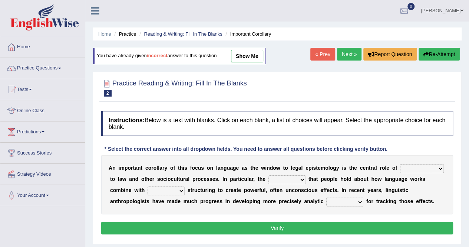
click at [442, 166] on select "discourse epoch dialect acquaintance" at bounding box center [422, 168] width 44 height 9
select select "discourse"
click at [400, 164] on select "discourse epoch dialect acquaintance" at bounding box center [422, 168] width 44 height 9
click at [300, 178] on select "deviation besmirch consent ideas" at bounding box center [287, 179] width 37 height 9
select select "ideas"
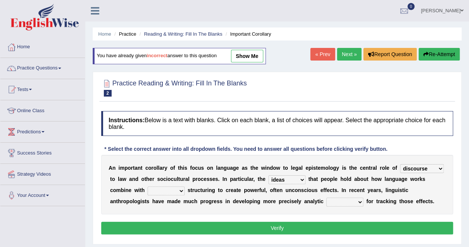
click at [269, 175] on select "deviation besmirch consent ideas" at bounding box center [287, 179] width 37 height 9
click at [183, 189] on select "mandatory linguistic legitimate customary" at bounding box center [166, 190] width 37 height 9
select select "linguistic"
click at [148, 186] on select "mandatory linguistic legitimate customary" at bounding box center [166, 190] width 37 height 9
click at [360, 201] on select "tools appetite albums stroke" at bounding box center [344, 201] width 37 height 9
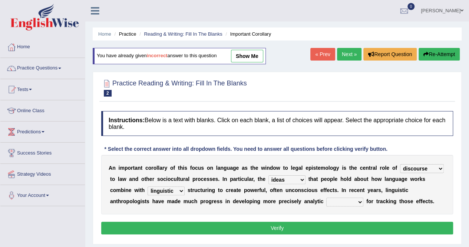
select select "stroke"
click at [326, 197] on select "tools appetite albums stroke" at bounding box center [344, 201] width 37 height 9
click at [303, 224] on button "Verify" at bounding box center [277, 227] width 352 height 13
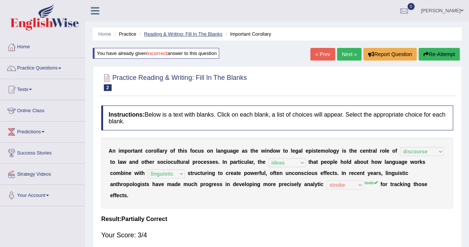
click at [187, 35] on link "Reading & Writing: Fill In The Blanks" at bounding box center [183, 34] width 78 height 6
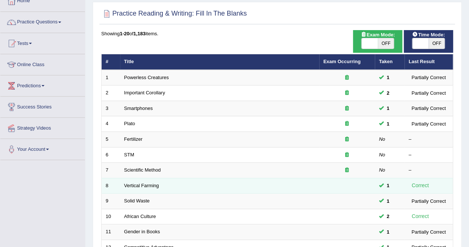
scroll to position [46, 0]
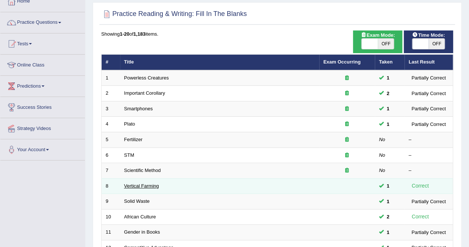
click at [152, 183] on link "Vertical Farming" at bounding box center [141, 186] width 35 height 6
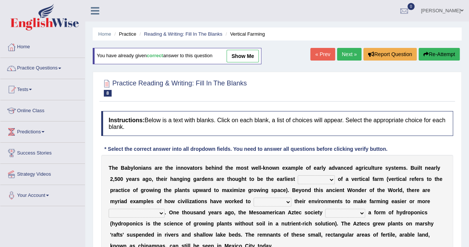
click at [243, 55] on link "show me" at bounding box center [243, 56] width 32 height 13
select select "prototype"
select select "manipulate"
select select "productive"
select select "pioneered"
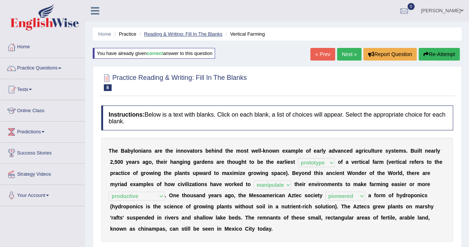
click at [205, 33] on link "Reading & Writing: Fill In The Blanks" at bounding box center [183, 34] width 78 height 6
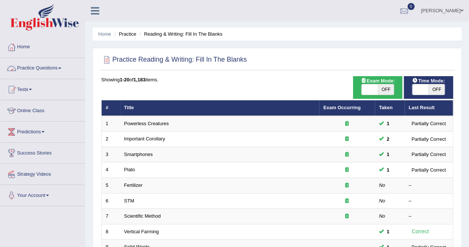
click at [60, 66] on link "Practice Questions" at bounding box center [42, 67] width 85 height 19
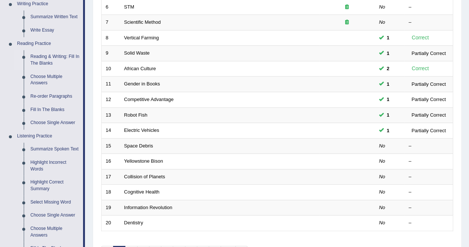
scroll to position [194, 0]
click at [56, 76] on link "Choose Multiple Answers" at bounding box center [55, 80] width 56 height 20
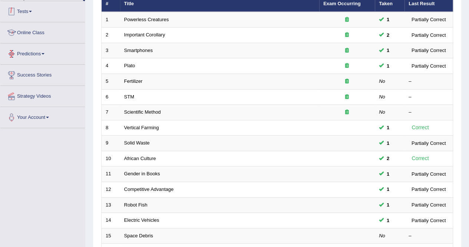
scroll to position [133, 0]
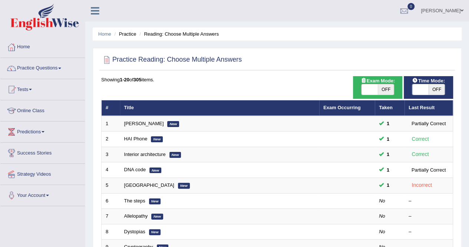
click at [64, 66] on link "Practice Questions" at bounding box center [42, 67] width 85 height 19
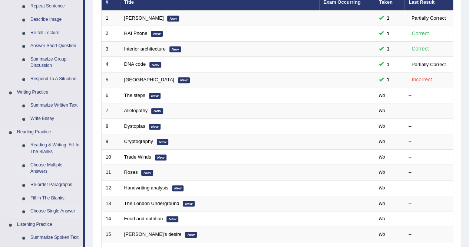
scroll to position [107, 0]
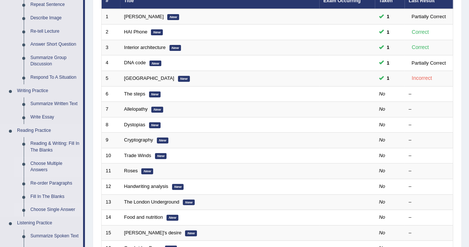
click at [42, 207] on link "Choose Single Answer" at bounding box center [55, 209] width 56 height 13
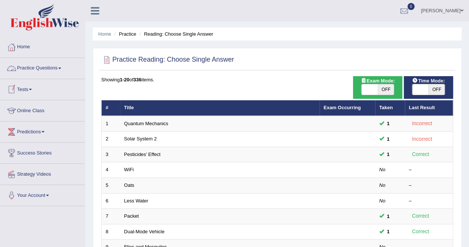
click at [61, 69] on link "Practice Questions" at bounding box center [42, 67] width 85 height 19
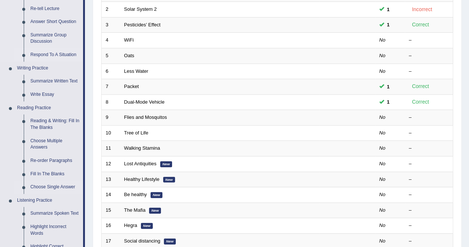
scroll to position [130, 0]
click at [60, 163] on link "Re-order Paragraphs" at bounding box center [55, 160] width 56 height 13
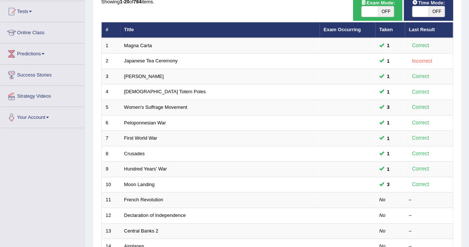
scroll to position [79, 0]
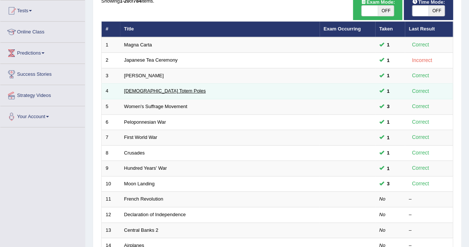
click at [177, 89] on link "Native American Totem Poles" at bounding box center [165, 91] width 82 height 6
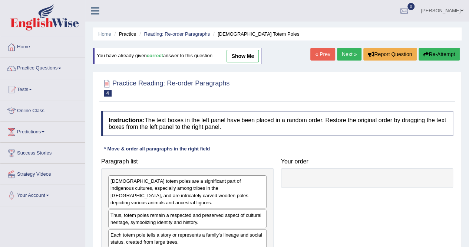
click at [239, 55] on link "show me" at bounding box center [243, 56] width 32 height 13
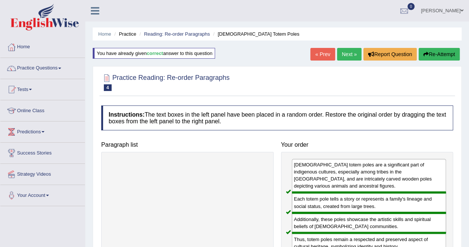
click at [345, 55] on link "Next »" at bounding box center [349, 54] width 24 height 13
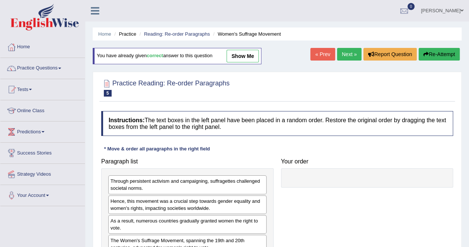
click at [251, 54] on link "show me" at bounding box center [243, 56] width 32 height 13
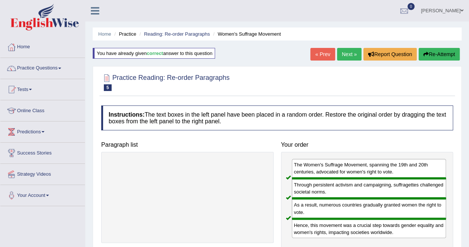
click at [349, 57] on link "Next »" at bounding box center [349, 54] width 24 height 13
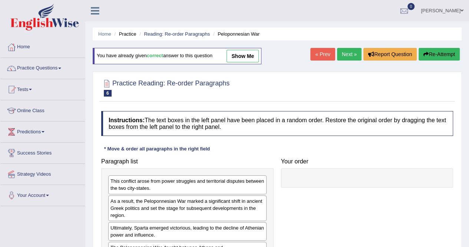
click at [349, 57] on link "Next »" at bounding box center [349, 54] width 24 height 13
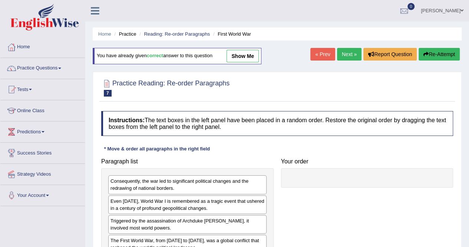
click at [250, 57] on link "show me" at bounding box center [243, 56] width 32 height 13
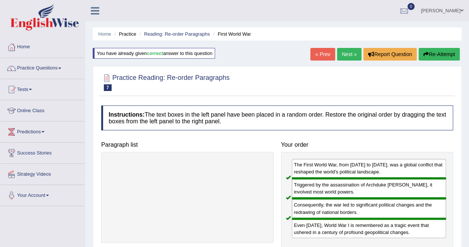
click at [345, 52] on link "Next »" at bounding box center [349, 54] width 24 height 13
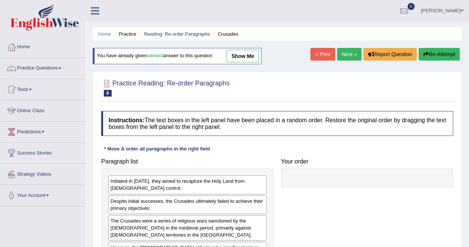
click at [252, 57] on link "show me" at bounding box center [243, 56] width 32 height 13
